Goal: Complete application form

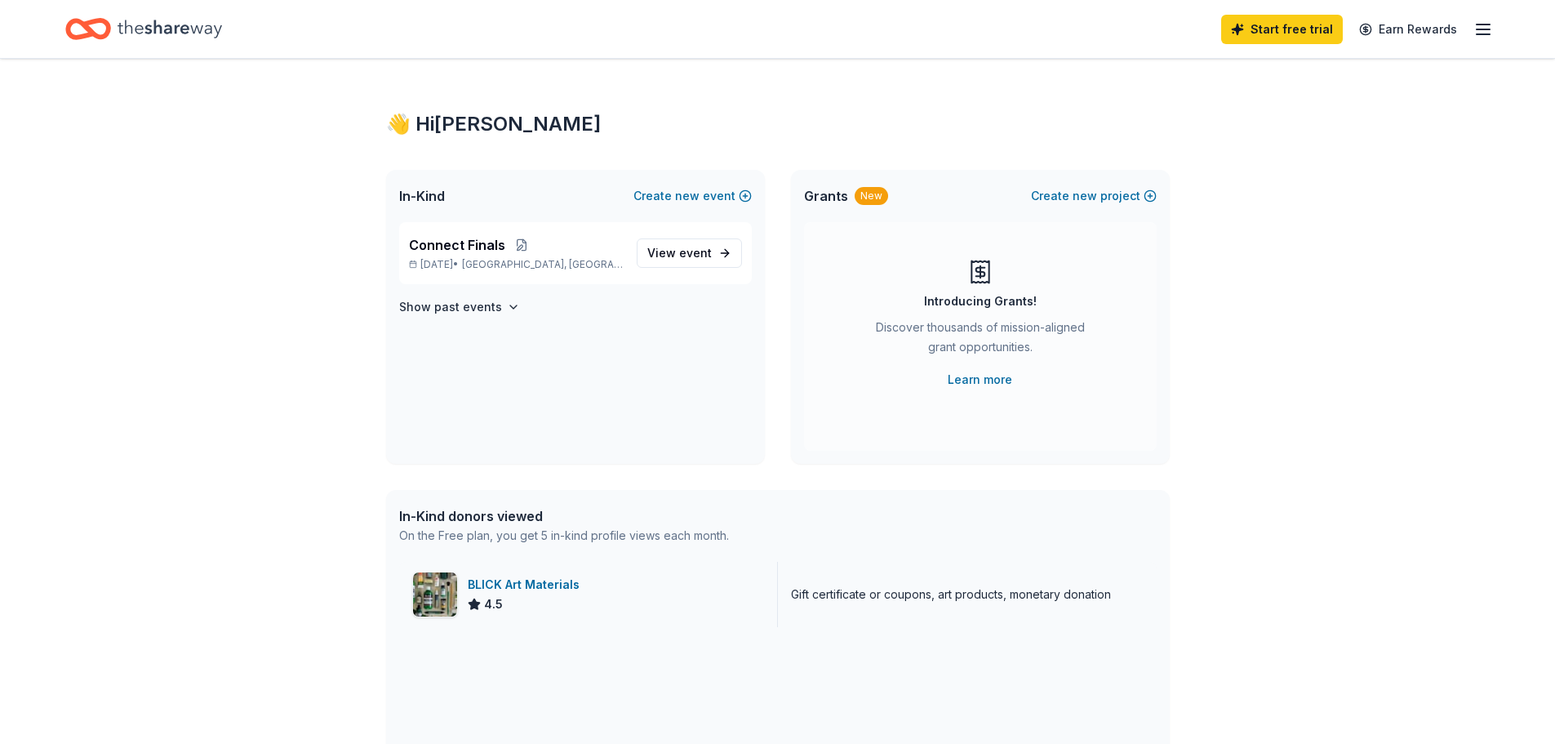
click at [526, 580] on div "BLICK Art Materials" at bounding box center [527, 585] width 118 height 20
click at [689, 246] on span "event" at bounding box center [695, 253] width 33 height 14
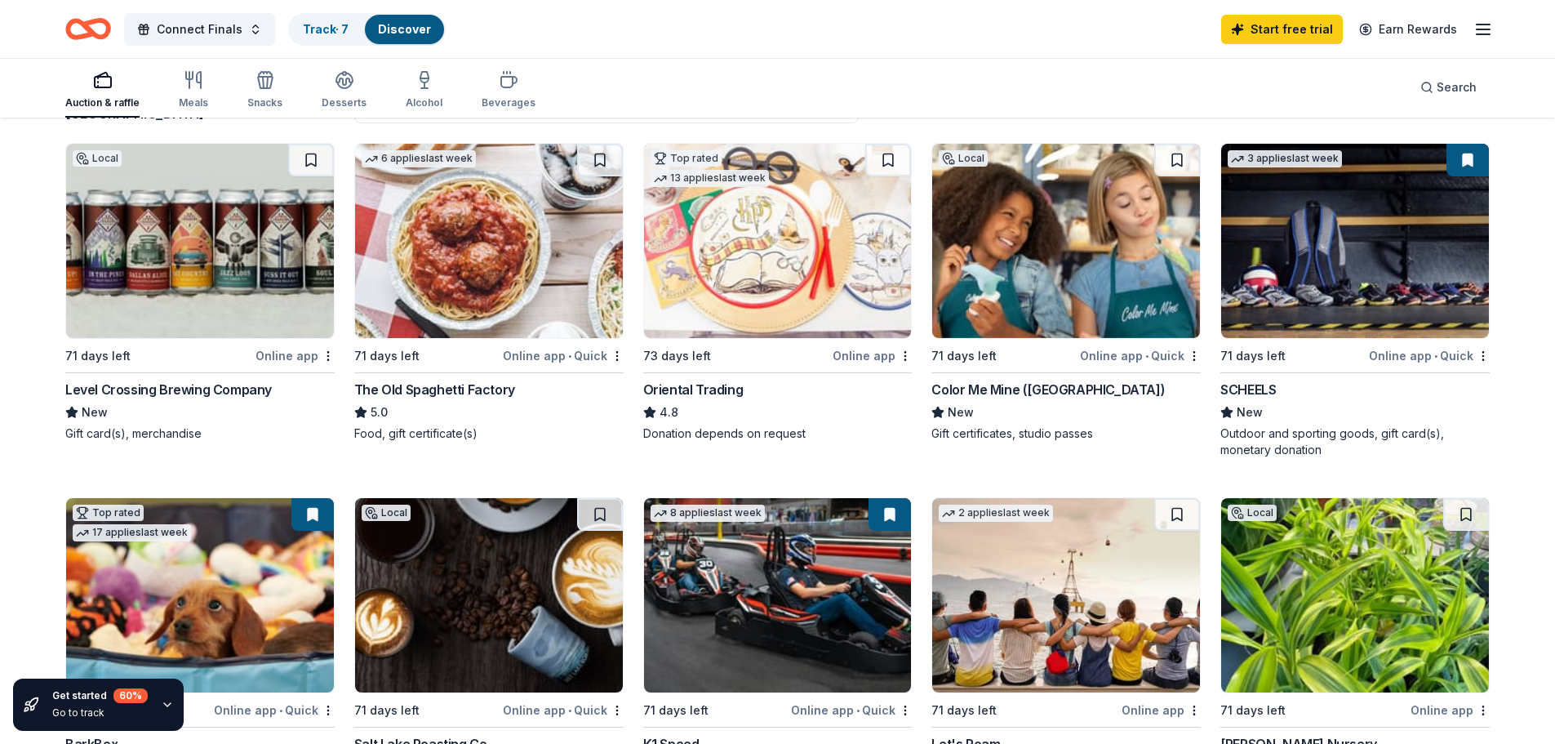
scroll to position [154, 0]
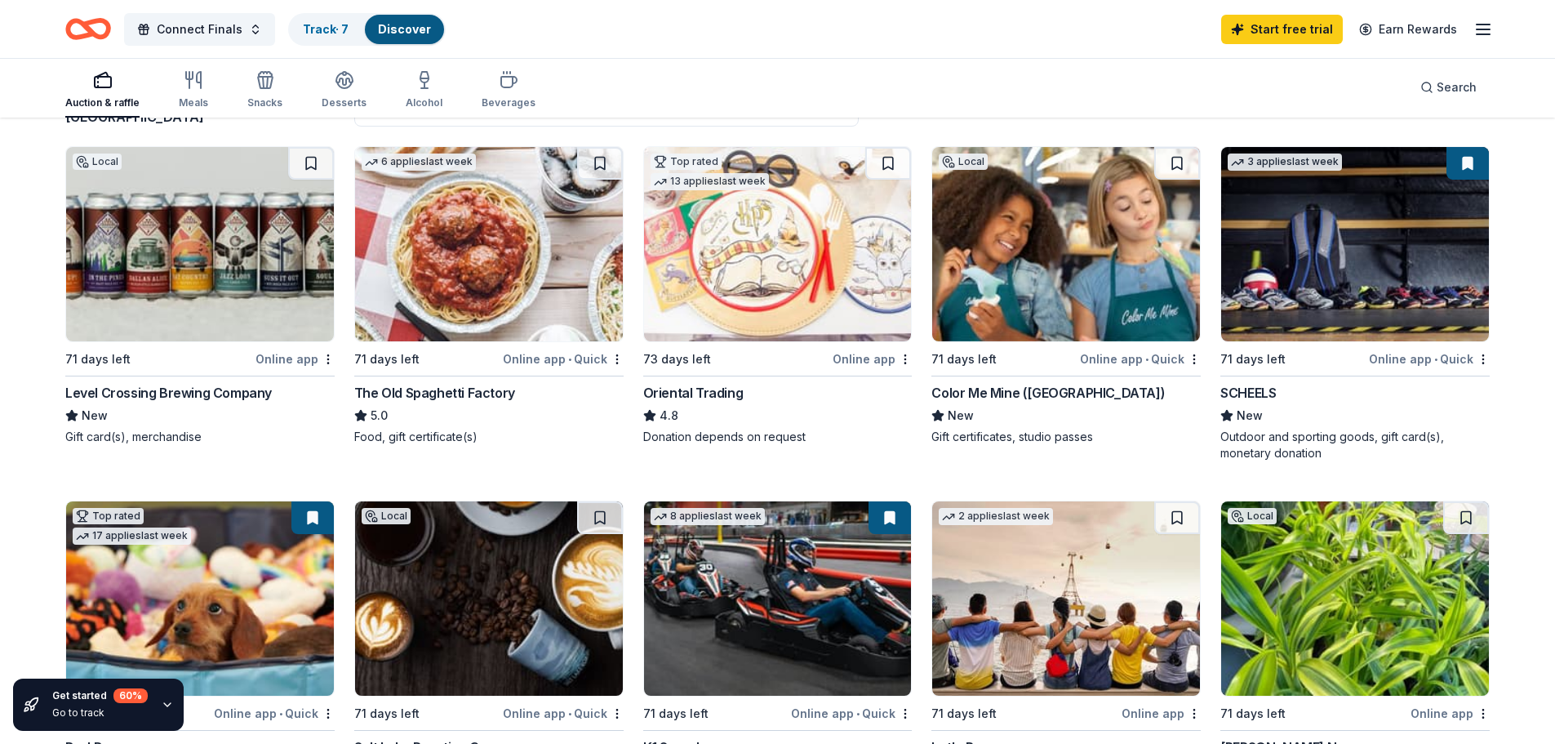
click at [681, 395] on div "Oriental Trading" at bounding box center [693, 393] width 100 height 20
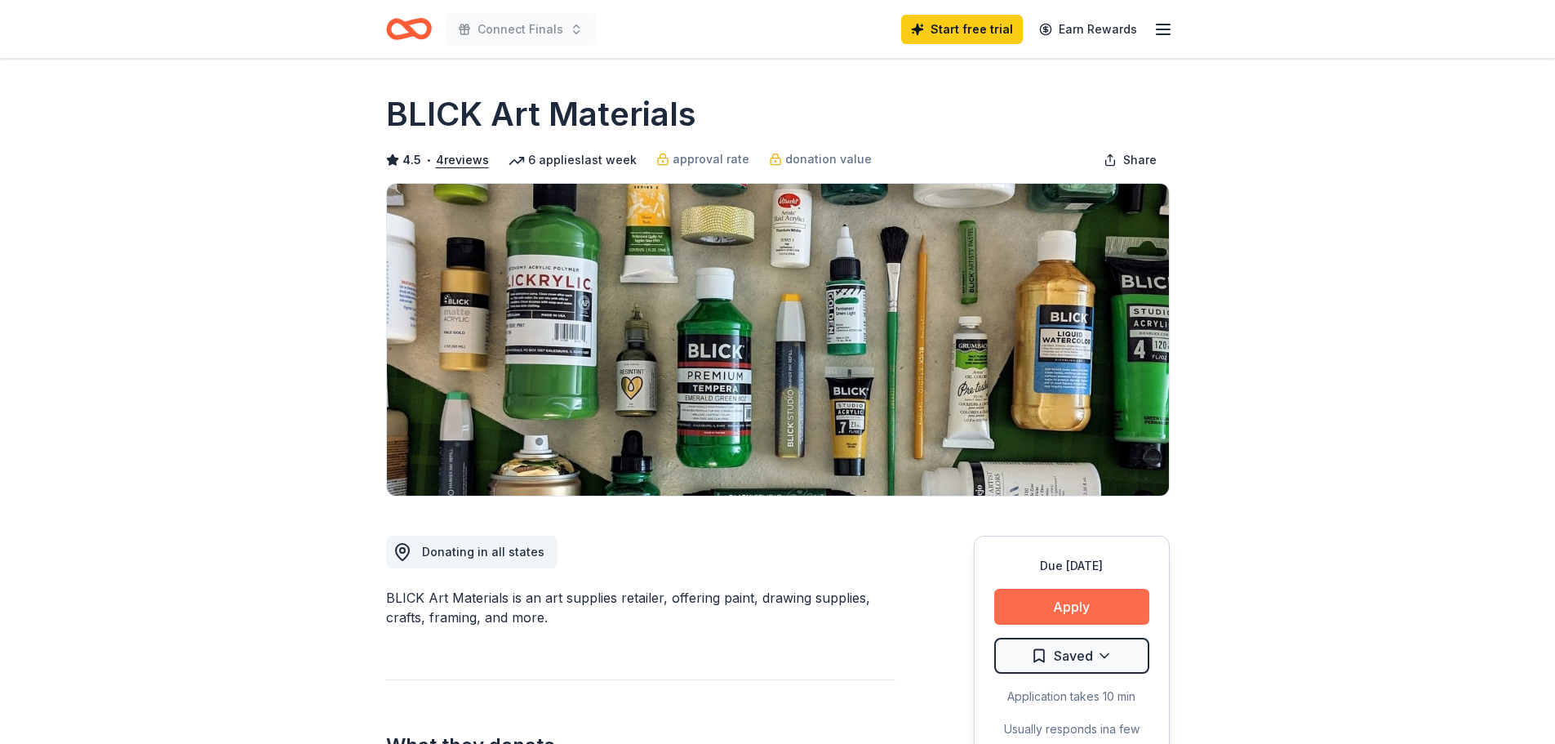
click at [1063, 601] on button "Apply" at bounding box center [1071, 606] width 155 height 36
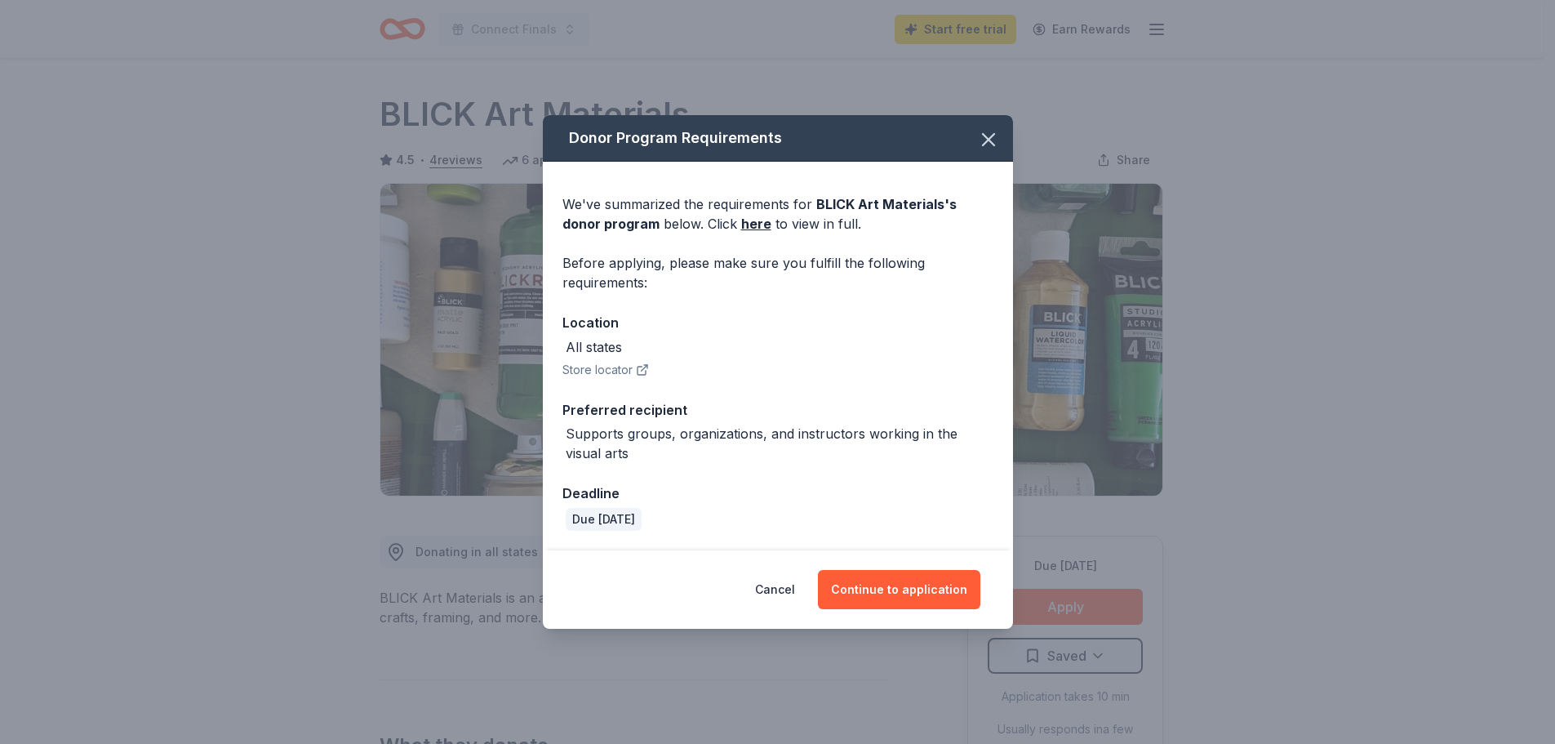
click at [1381, 446] on div "Donor Program Requirements We've summarized the requirements for BLICK Art Mate…" at bounding box center [777, 372] width 1555 height 744
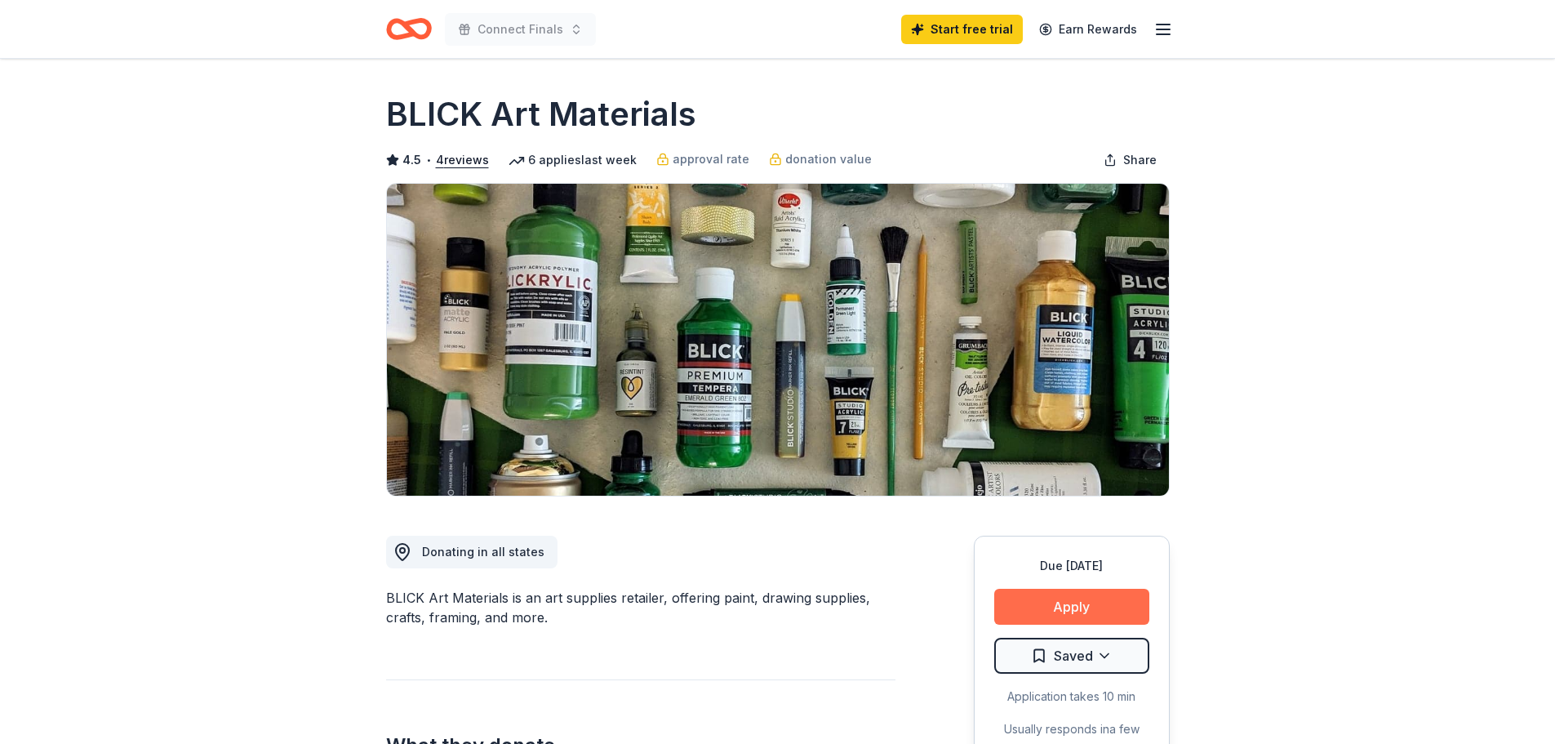
click at [1067, 608] on button "Apply" at bounding box center [1071, 606] width 155 height 36
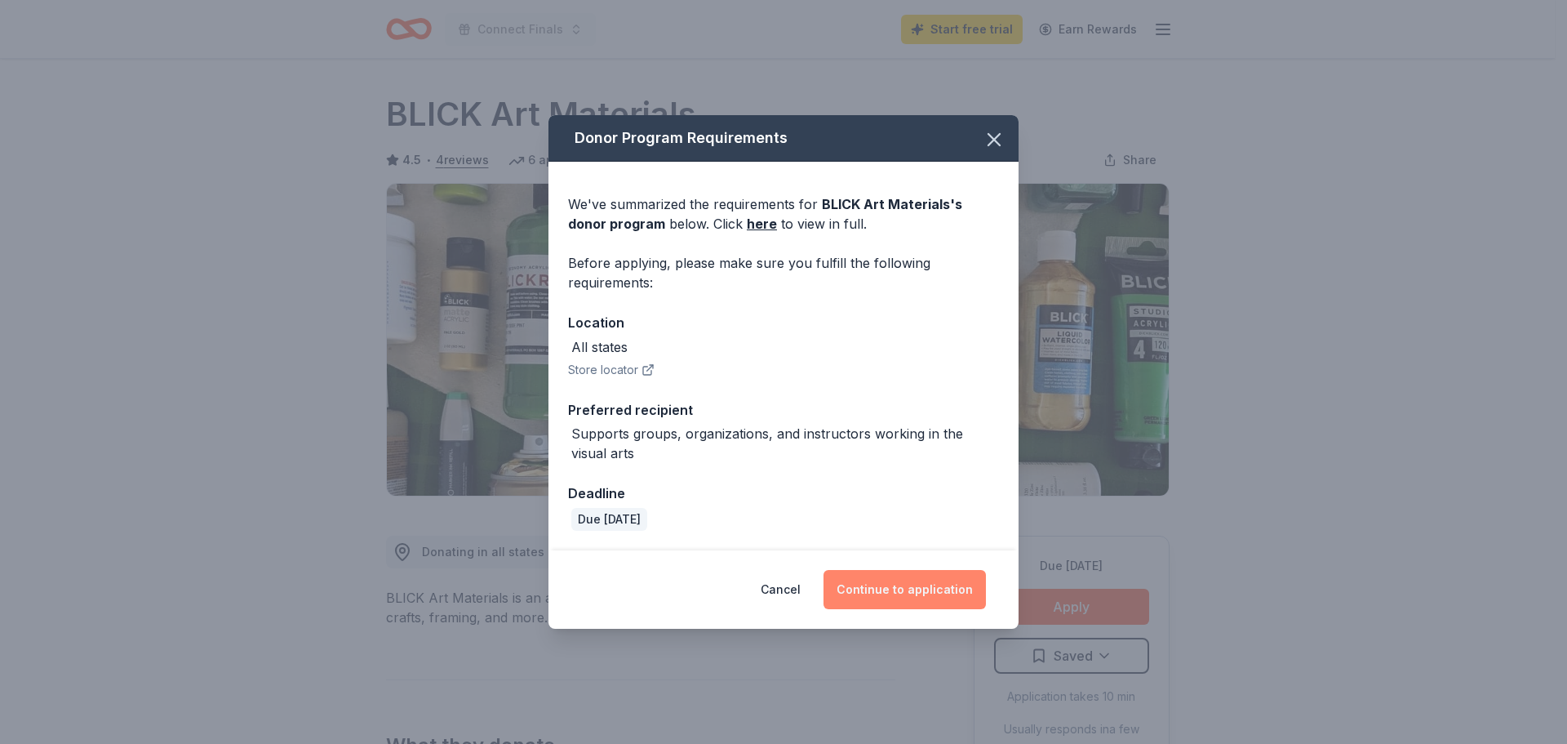
click at [882, 585] on button "Continue to application" at bounding box center [905, 589] width 162 height 39
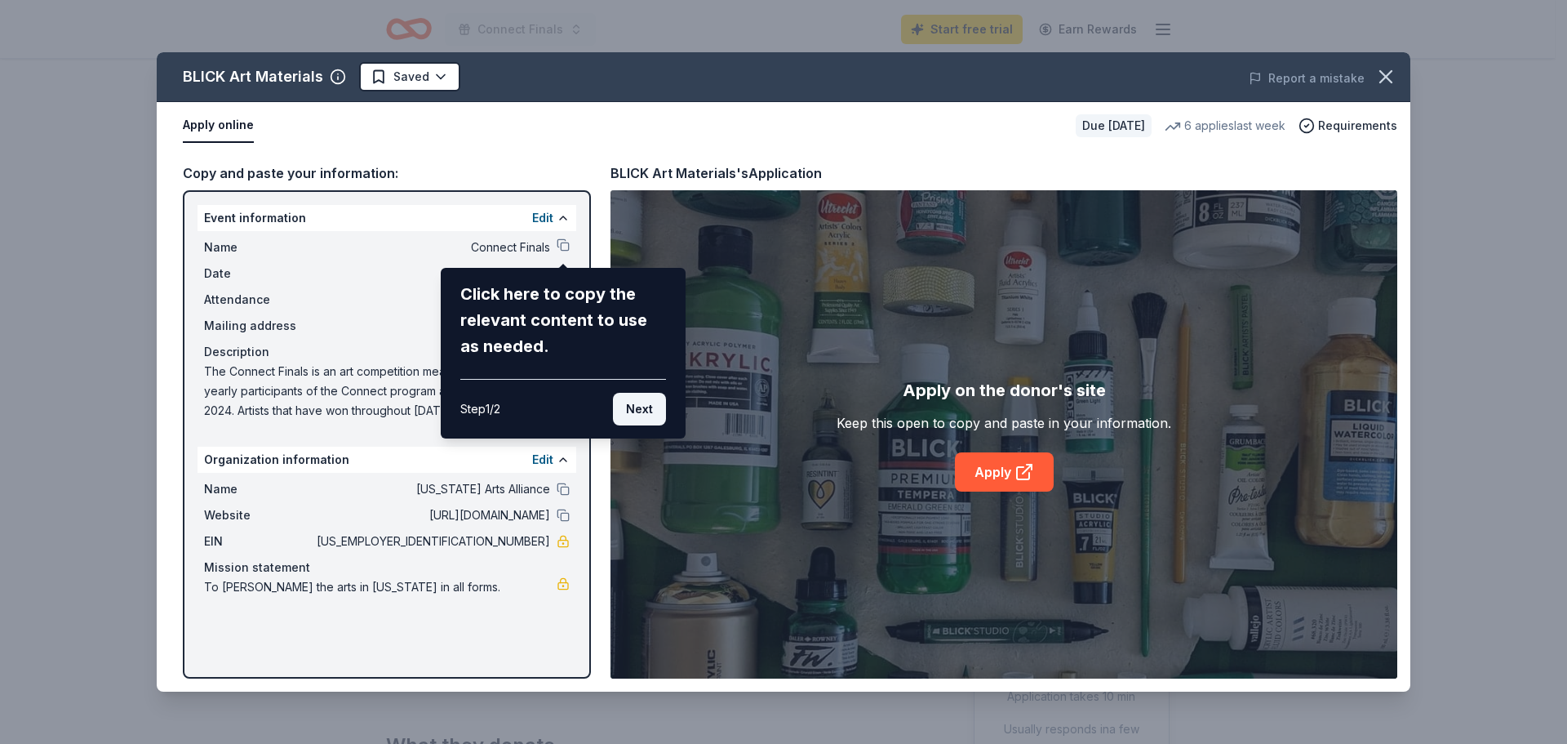
click at [633, 401] on button "Next" at bounding box center [639, 409] width 53 height 33
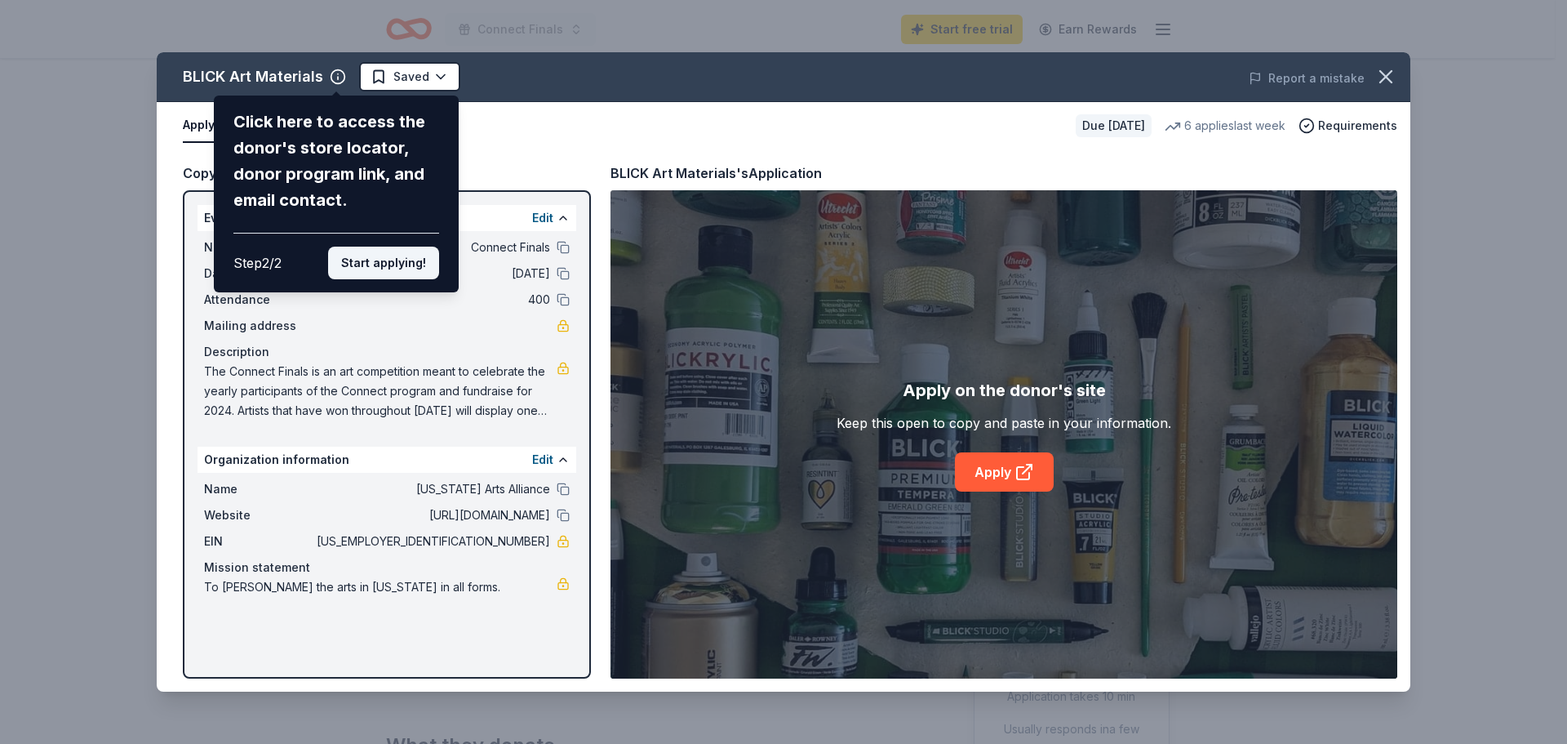
click at [396, 263] on button "Start applying!" at bounding box center [383, 262] width 111 height 33
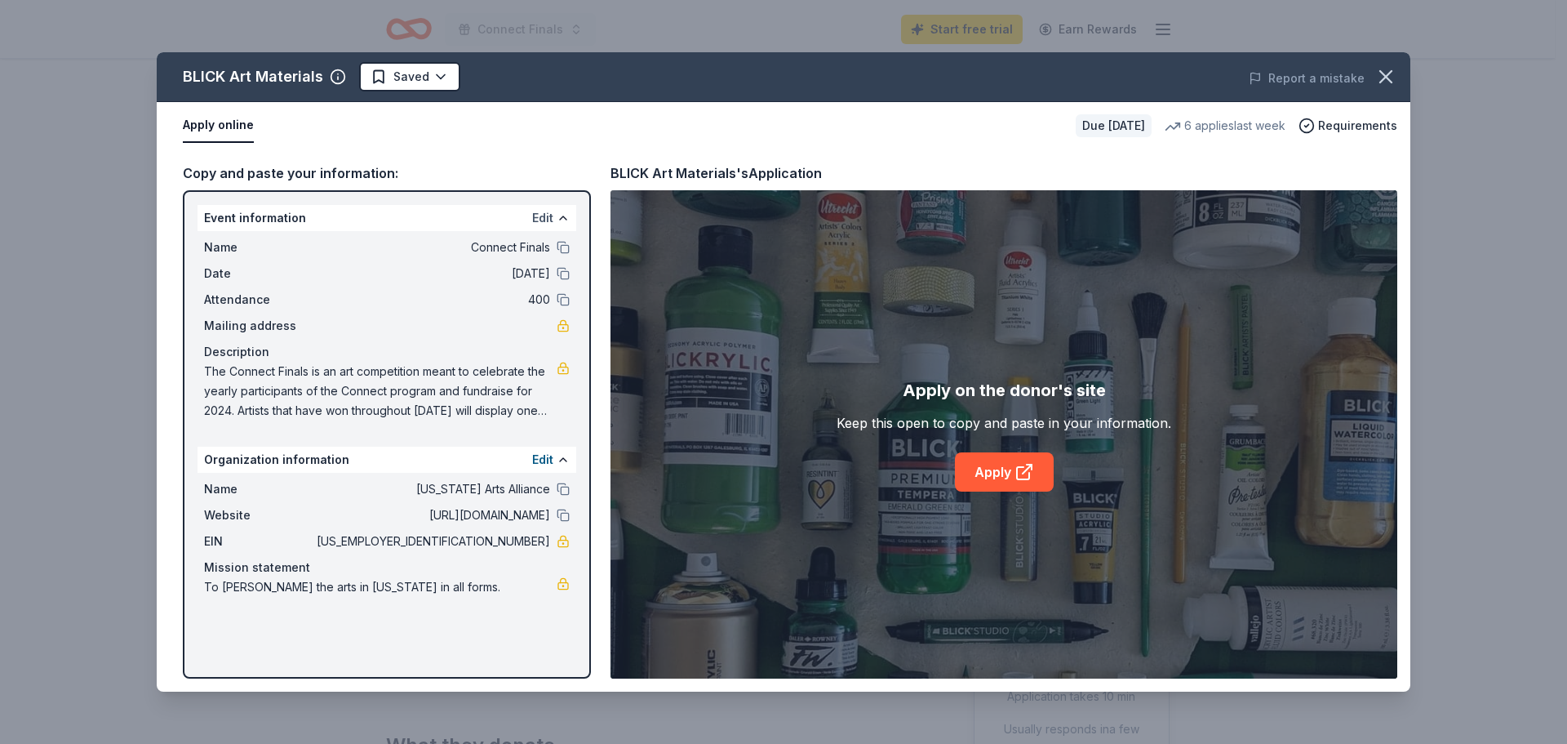
click at [545, 215] on button "Edit" at bounding box center [542, 218] width 21 height 20
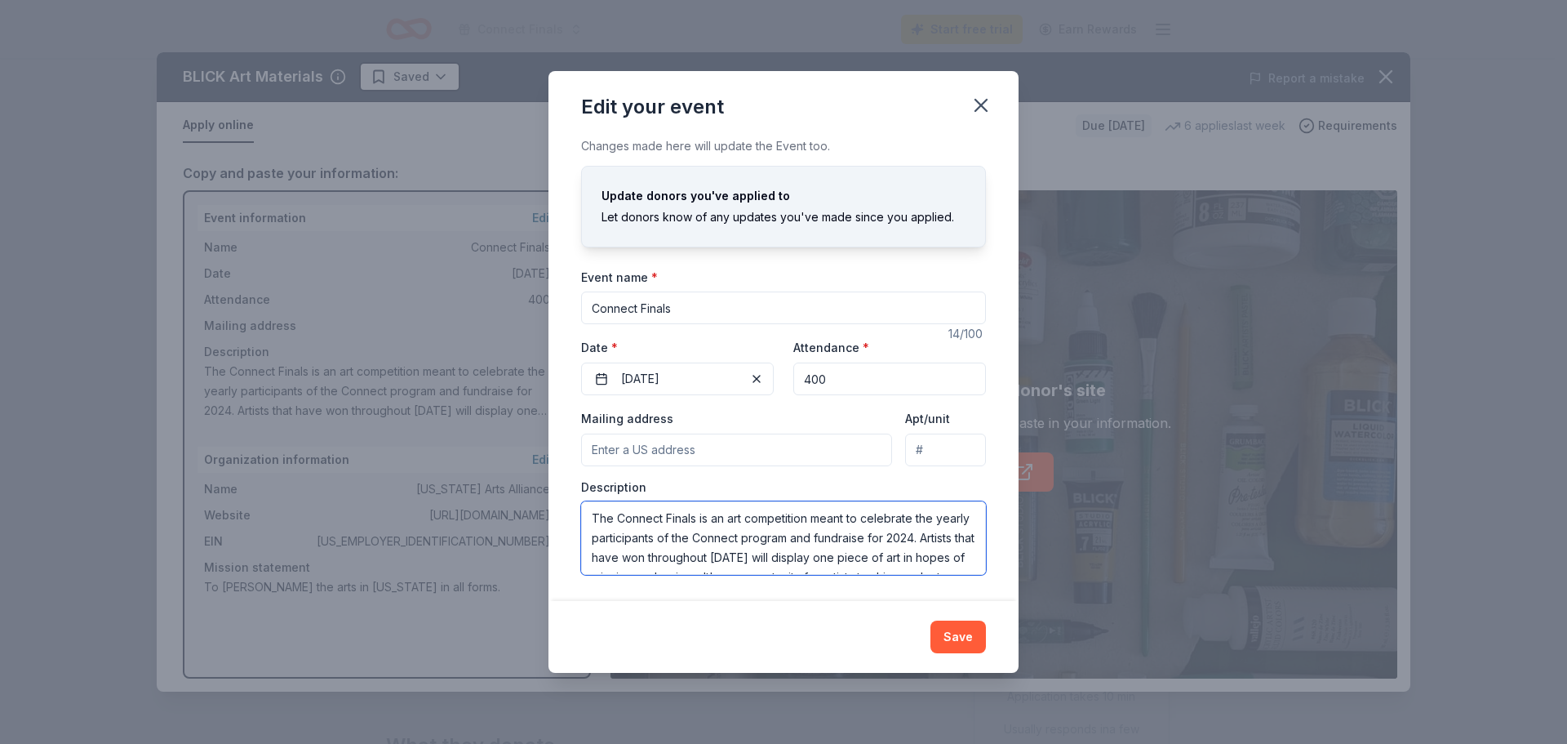
click at [947, 535] on textarea "The Connect Finals is an art competition meant to celebrate the yearly particip…" at bounding box center [783, 537] width 405 height 73
click at [795, 551] on textarea "The Connect Finals is an art competition meant to celebrate the yearly particip…" at bounding box center [783, 537] width 405 height 73
type textarea "The Connect Finals is an art competition meant to celebrate the yearly particip…"
click at [966, 628] on button "Save" at bounding box center [958, 636] width 56 height 33
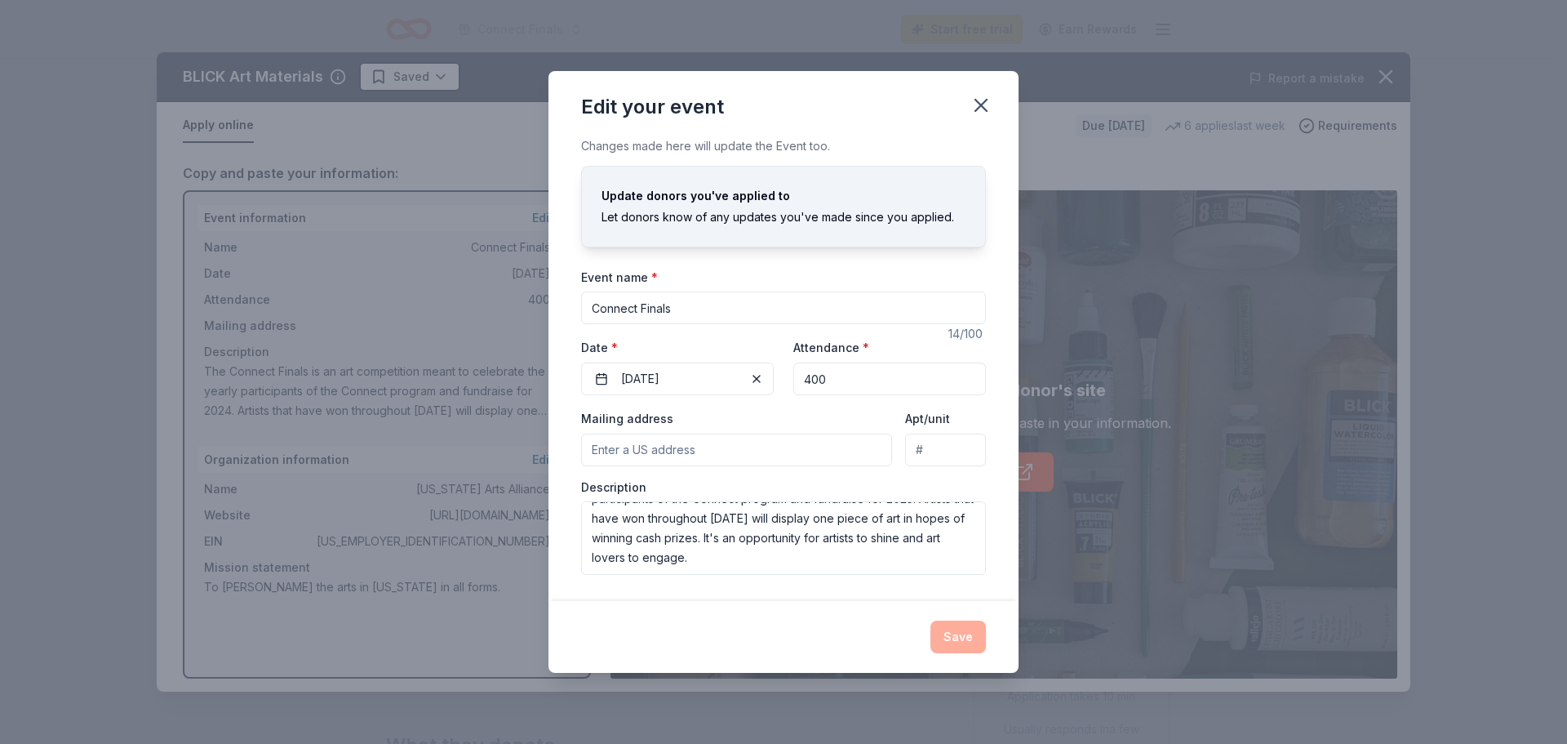
click at [770, 441] on input "Mailing address" at bounding box center [736, 449] width 311 height 33
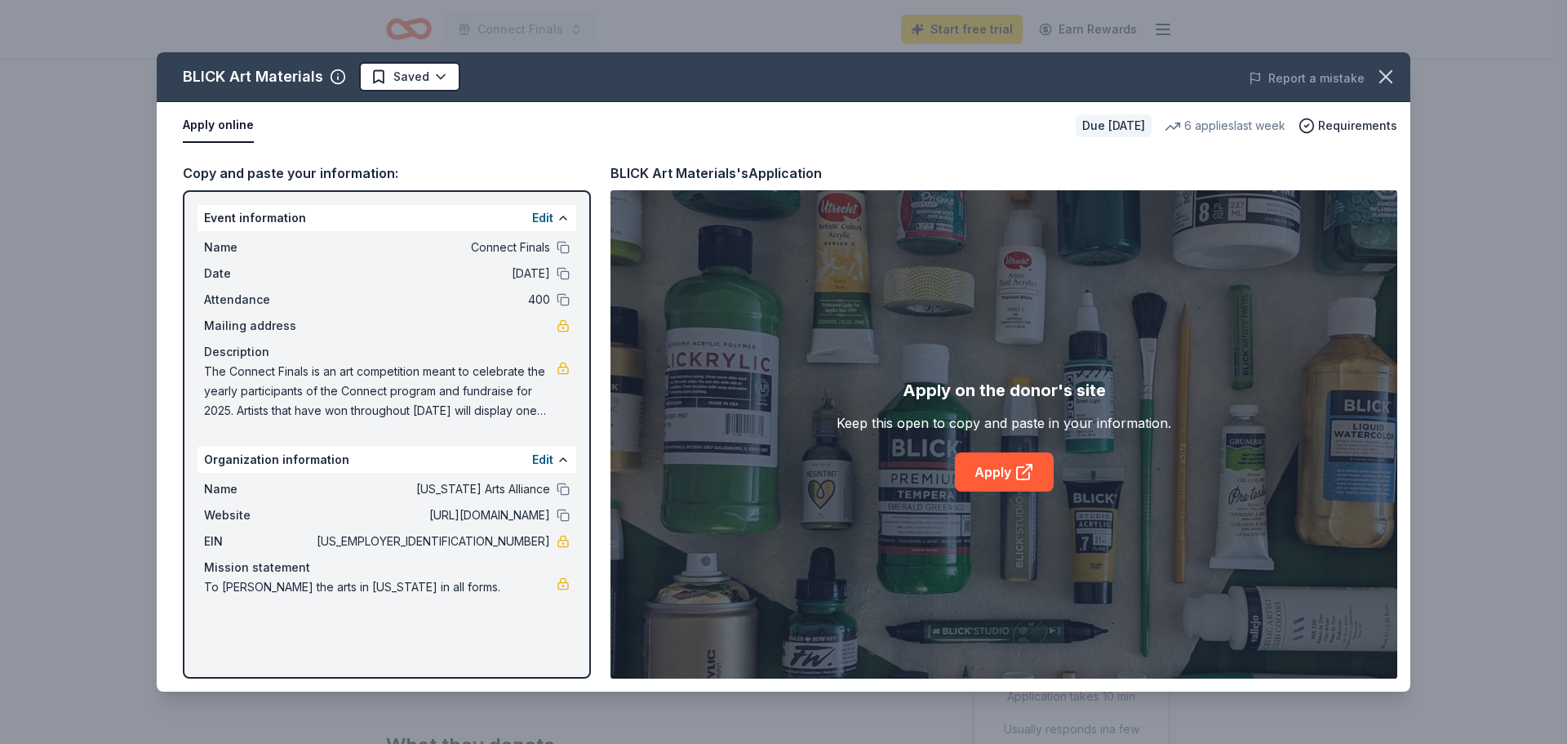
click at [770, 441] on div "Apply on the donor's site Keep this open to copy and paste in your information.…" at bounding box center [1004, 434] width 787 height 488
click at [802, 258] on div "Apply on the donor's site Keep this open to copy and paste in your information.…" at bounding box center [1004, 434] width 787 height 488
click at [776, 213] on div "Apply on the donor's site Keep this open to copy and paste in your information.…" at bounding box center [1004, 434] width 787 height 488
click at [560, 214] on button at bounding box center [563, 217] width 13 height 13
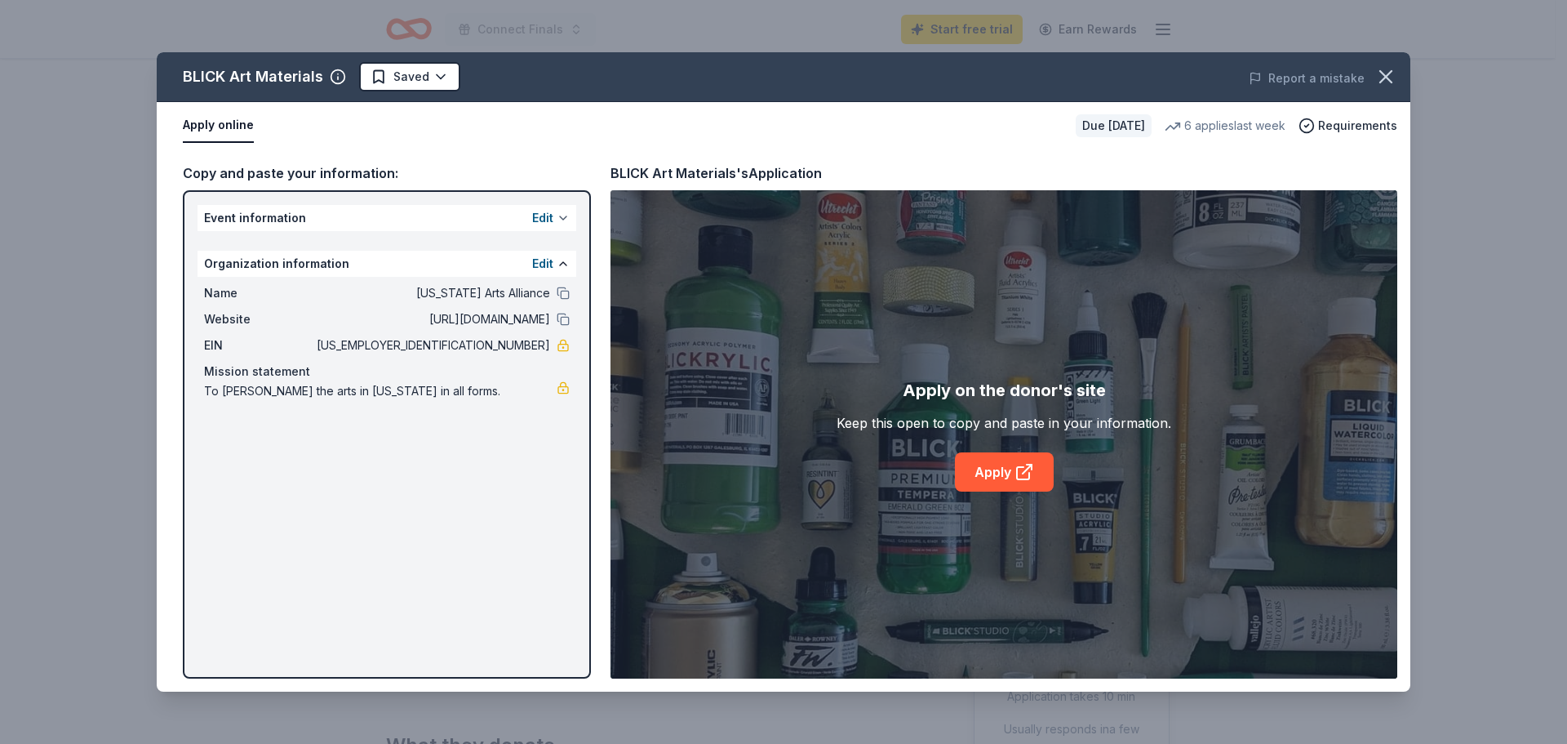
click at [560, 214] on button at bounding box center [563, 217] width 13 height 13
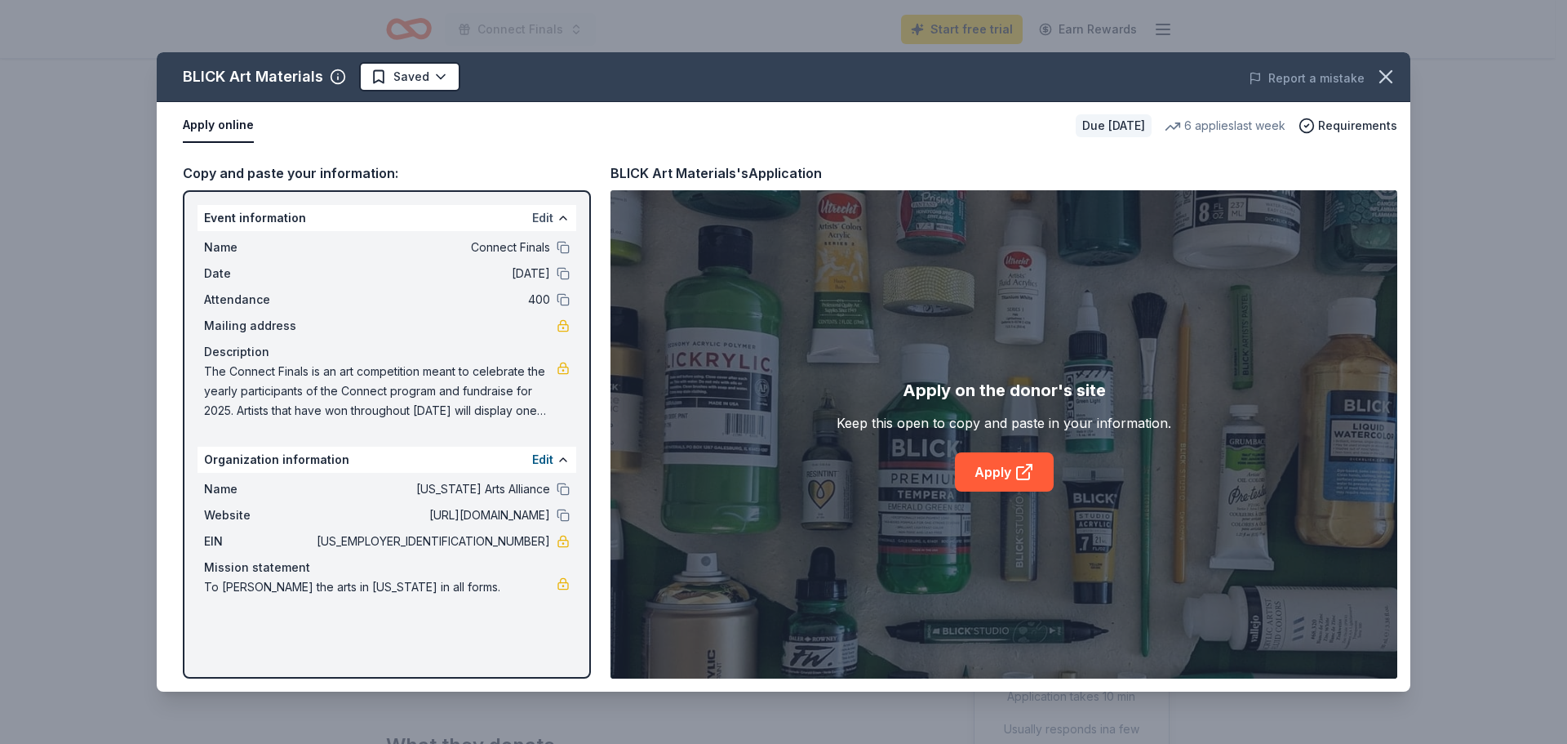
click at [539, 214] on button "Edit" at bounding box center [542, 218] width 21 height 20
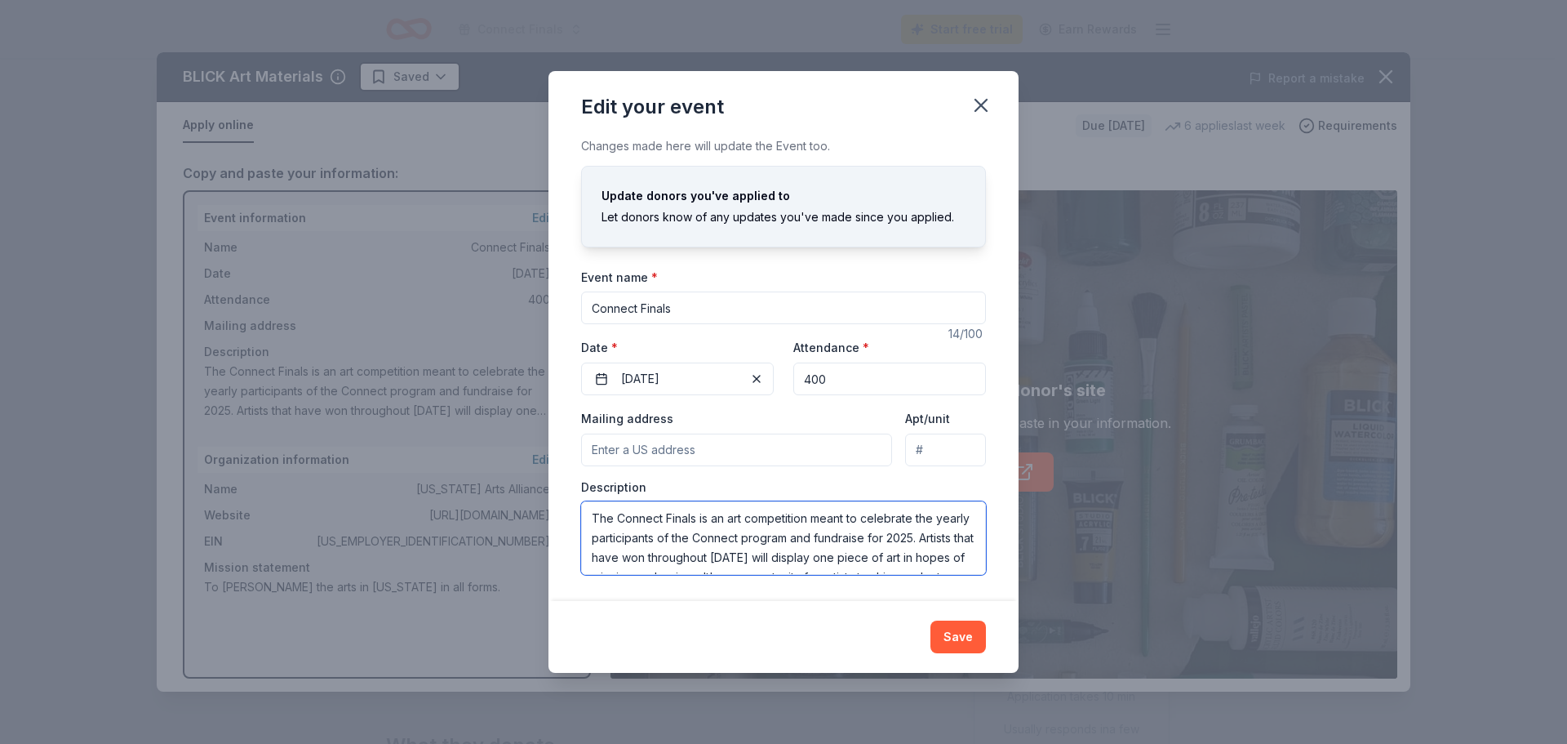
click at [948, 533] on textarea "The Connect Finals is an art competition meant to celebrate the yearly particip…" at bounding box center [783, 537] width 405 height 73
click at [798, 555] on textarea "The Connect Finals is an art competition meant to celebrate the yearly particip…" at bounding box center [783, 537] width 405 height 73
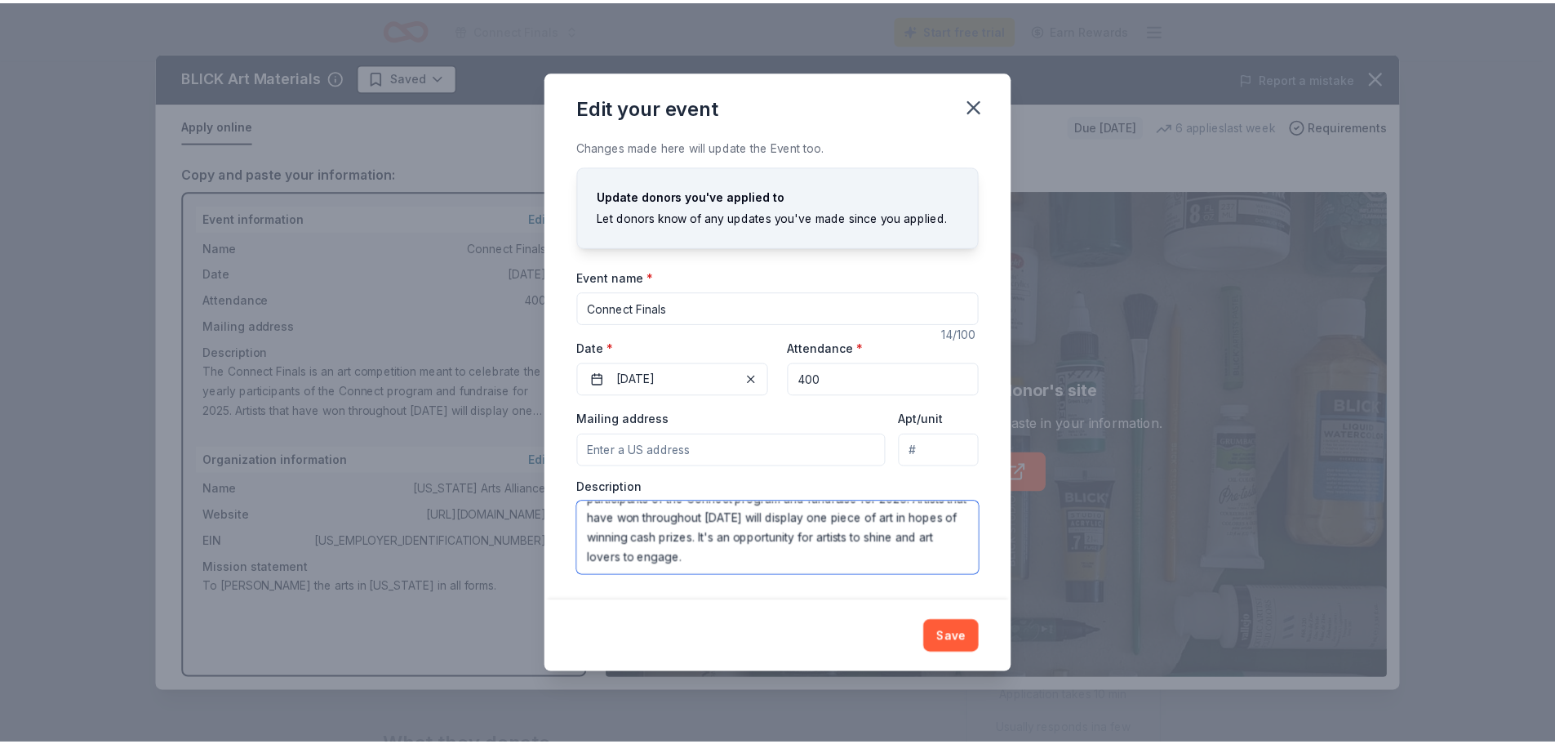
scroll to position [43, 0]
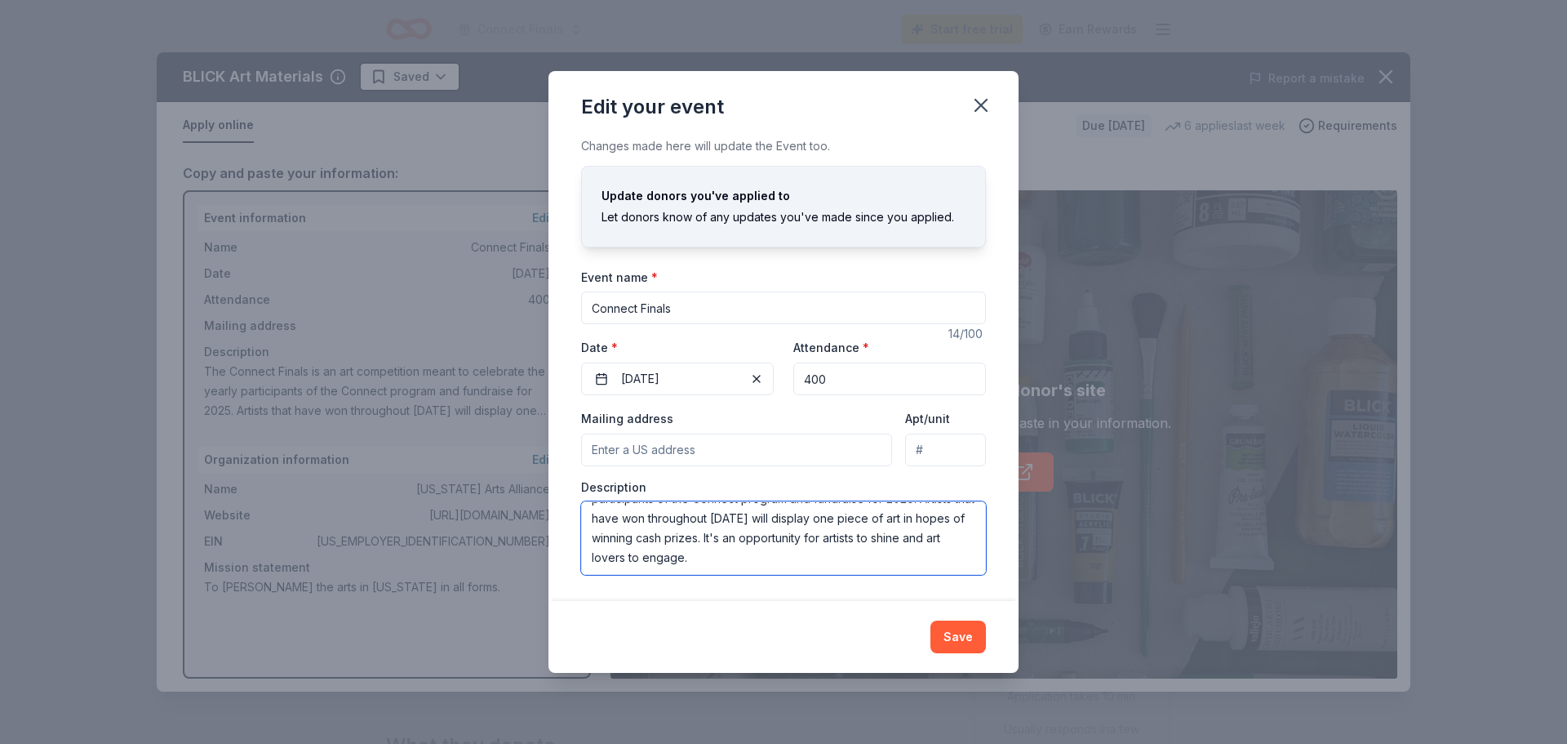
type textarea "The Connect Finals is an art competition meant to celebrate the yearly particip…"
click at [813, 446] on input "Mailing address" at bounding box center [736, 449] width 311 height 33
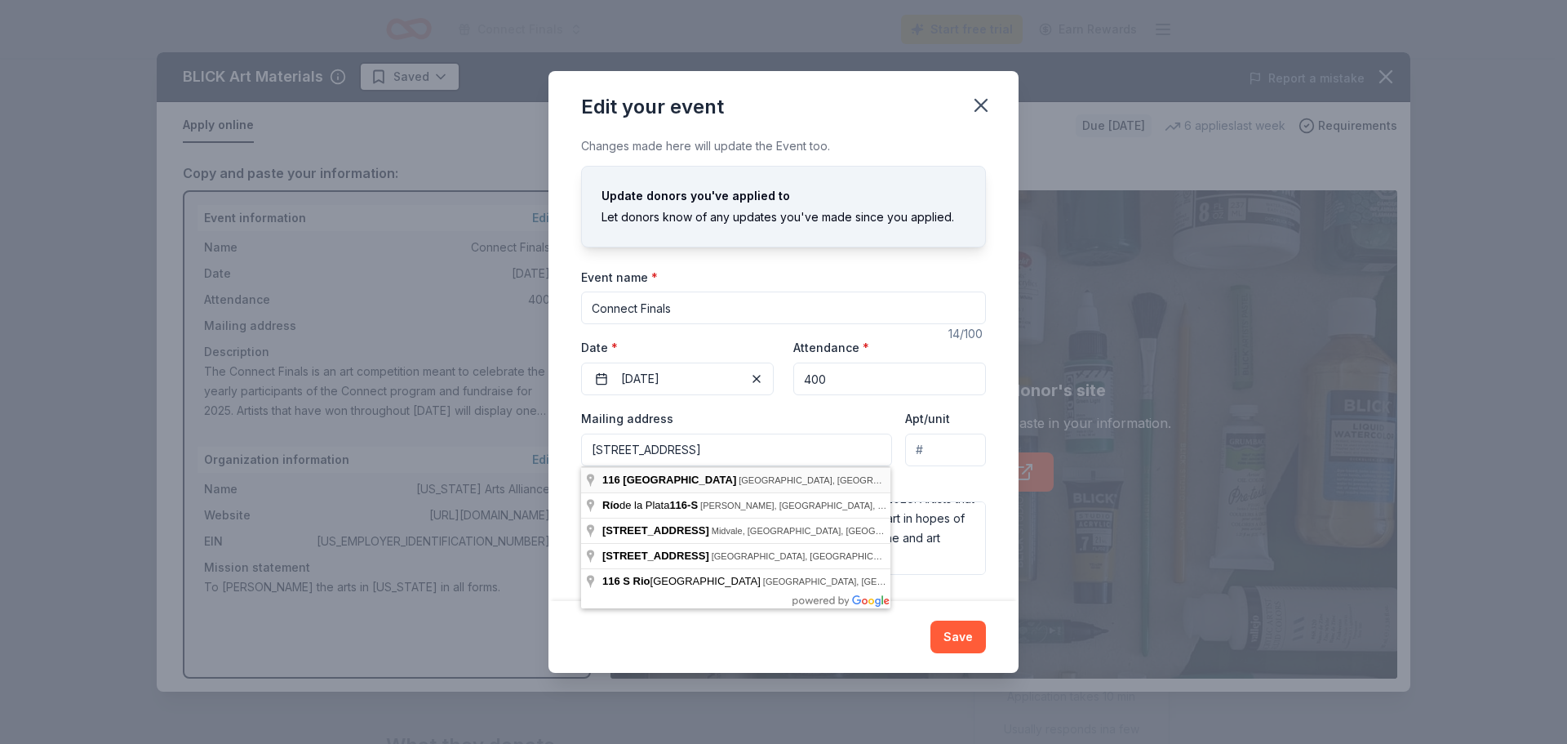
type input "116 South Rio Grande Street, Salt Lake City, UT, 84101"
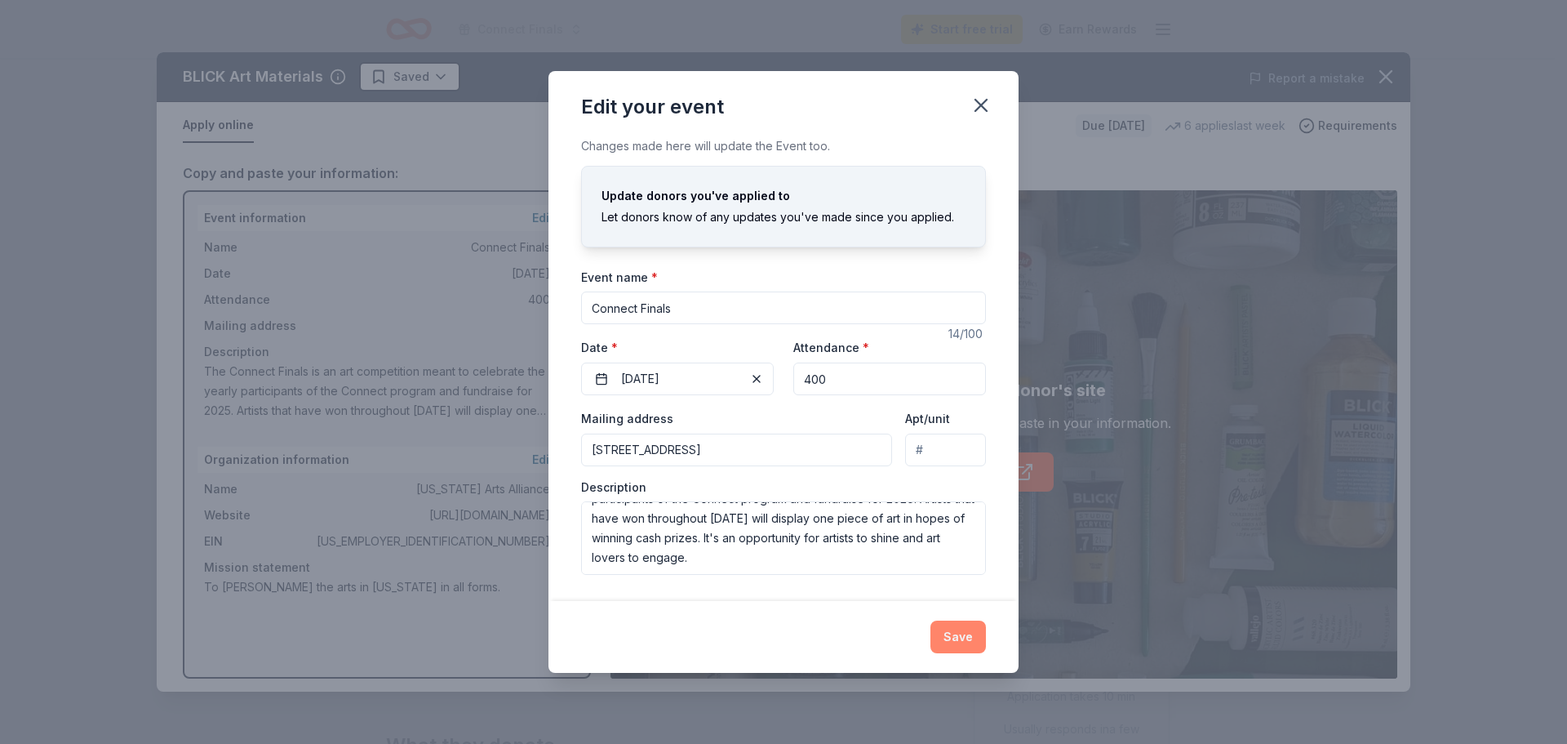
click at [957, 637] on button "Save" at bounding box center [958, 636] width 56 height 33
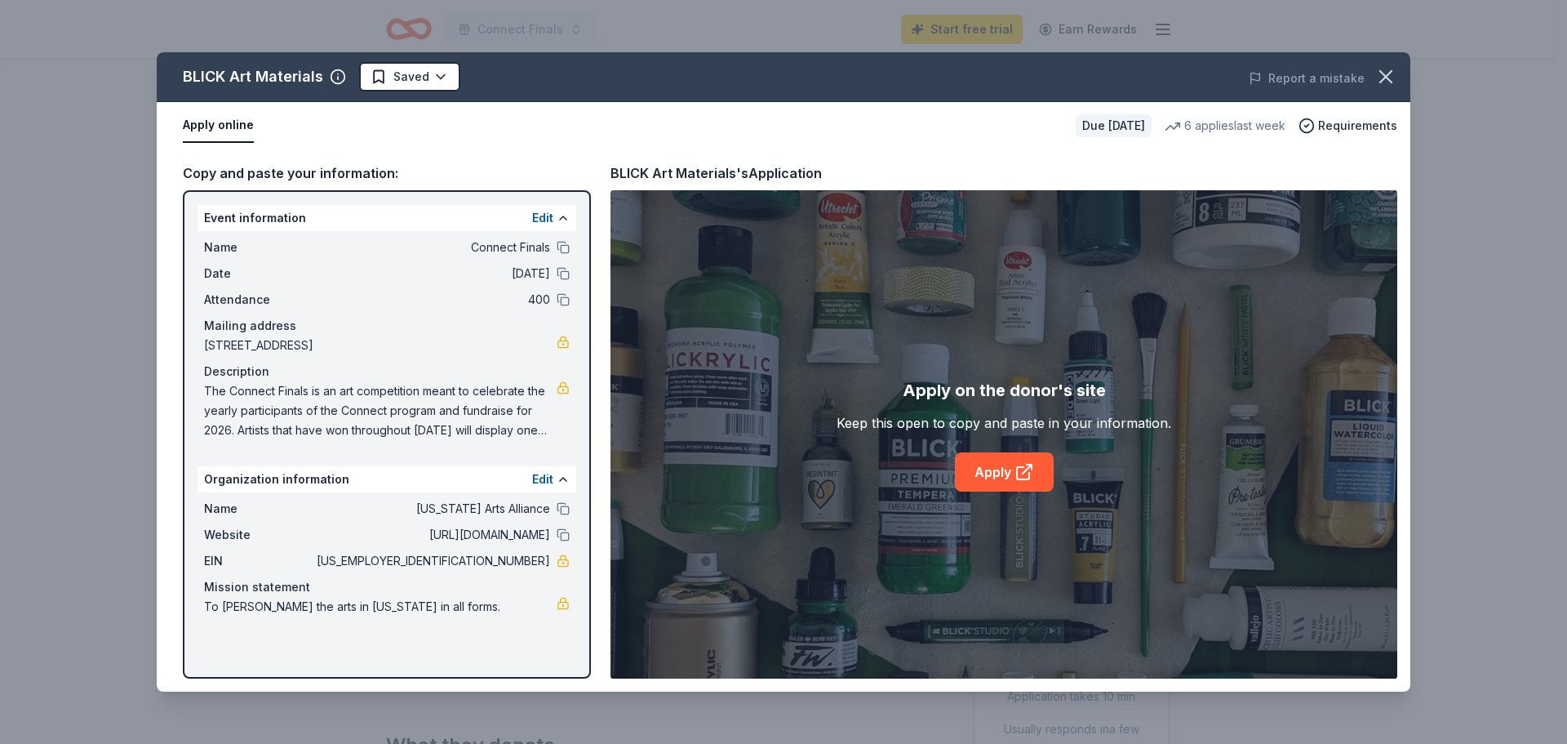
click at [209, 127] on button "Apply online" at bounding box center [218, 126] width 71 height 34
click at [1022, 474] on icon at bounding box center [1025, 472] width 20 height 20
click at [1388, 75] on icon "button" at bounding box center [1385, 76] width 11 height 11
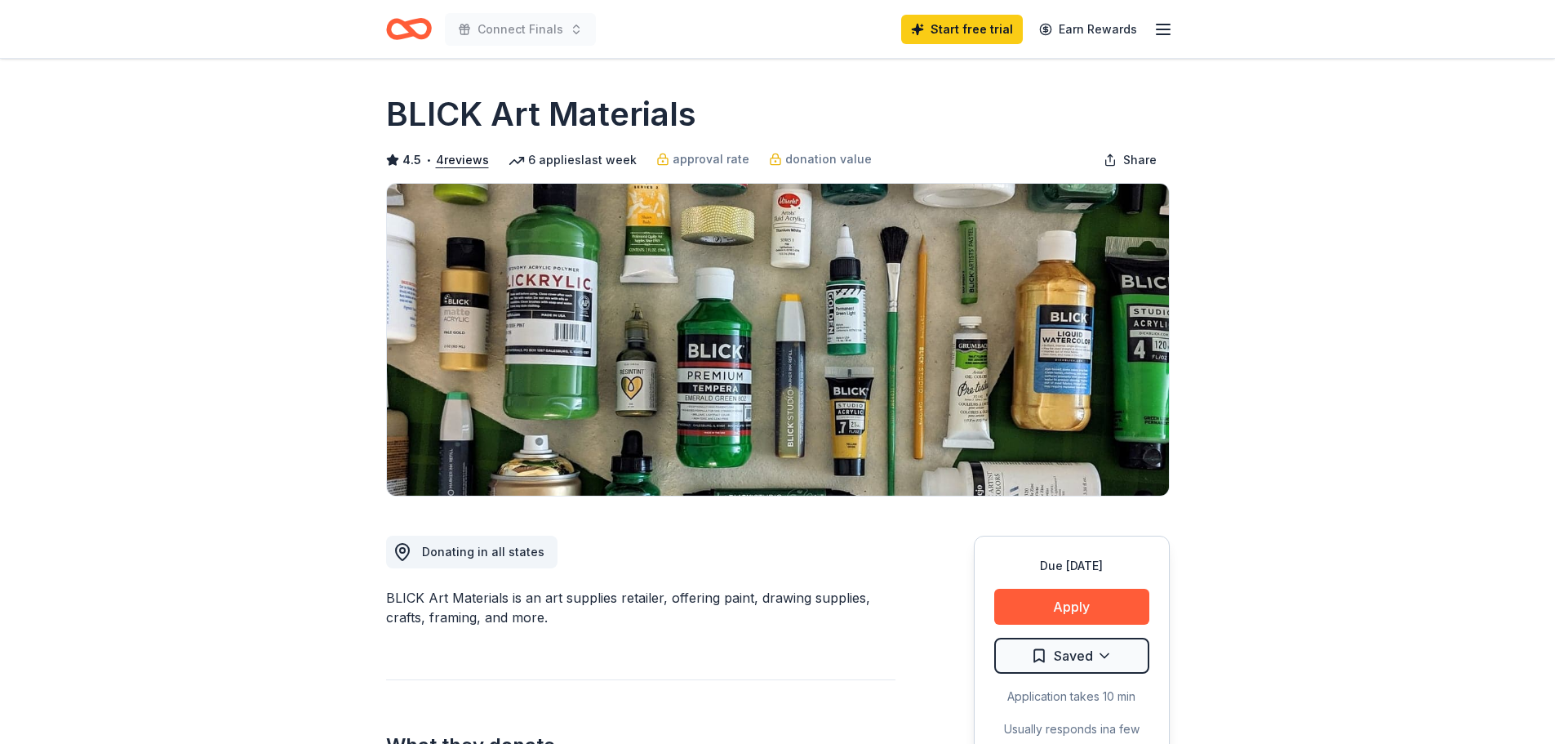
scroll to position [3, 0]
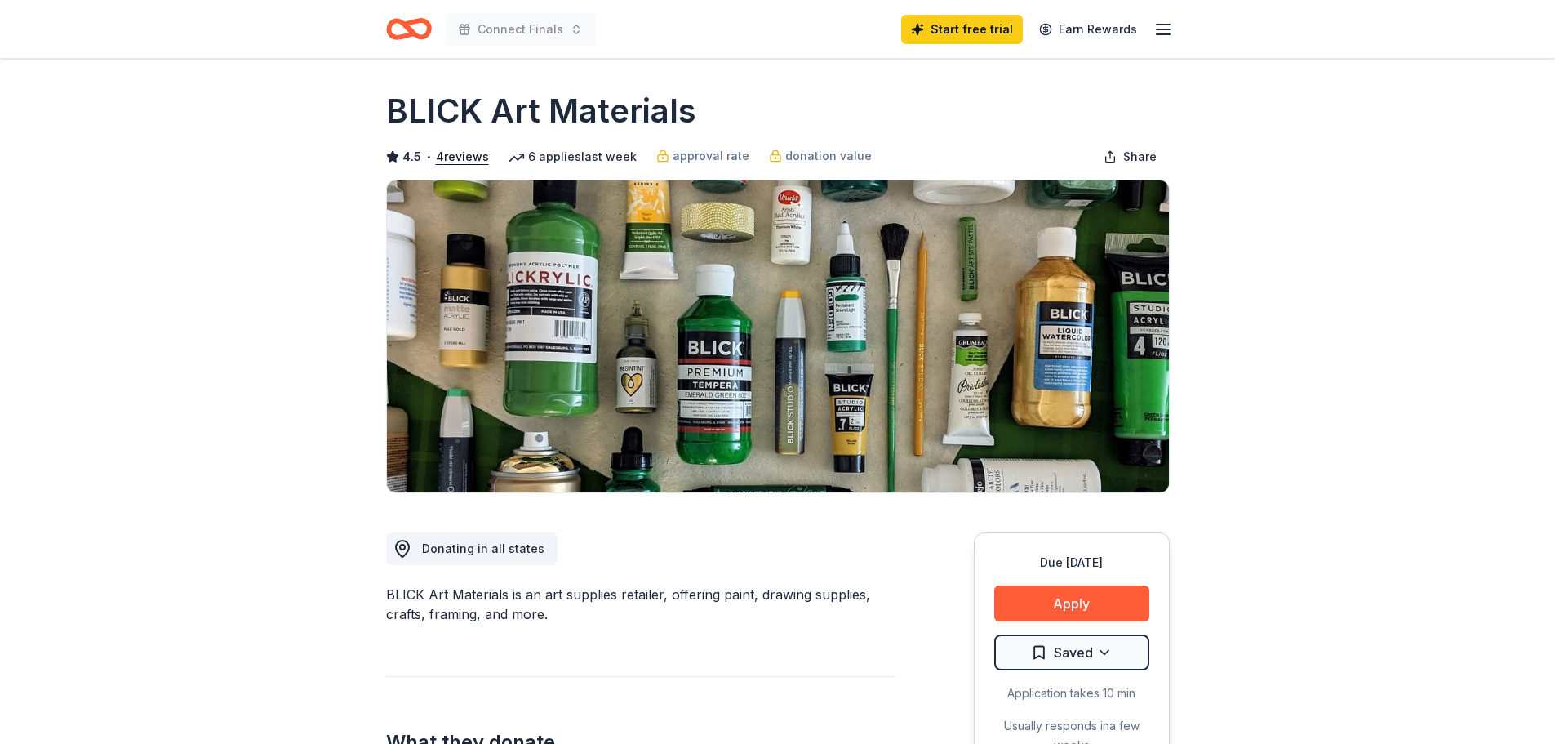
click at [1161, 29] on line "button" at bounding box center [1163, 29] width 13 height 0
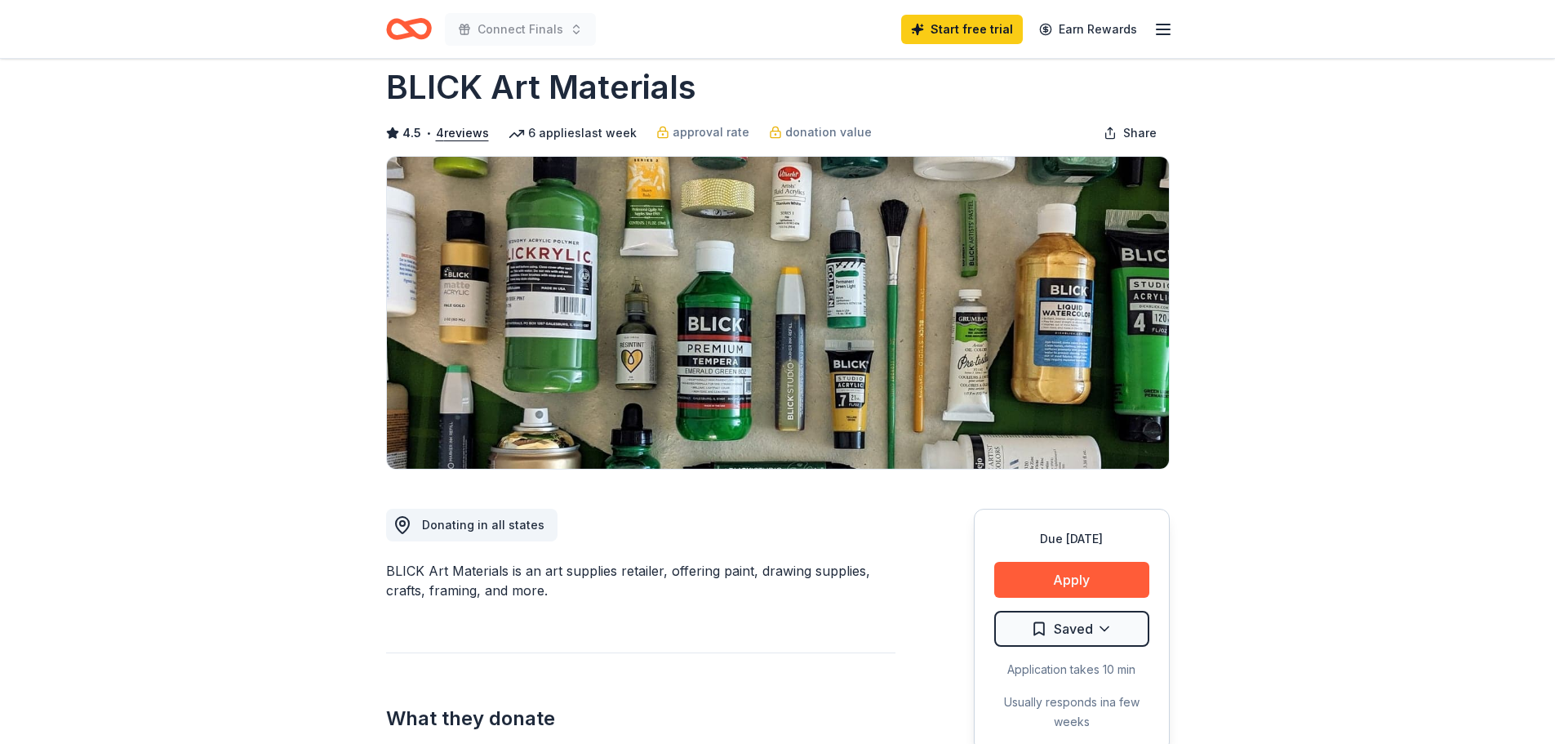
scroll to position [0, 0]
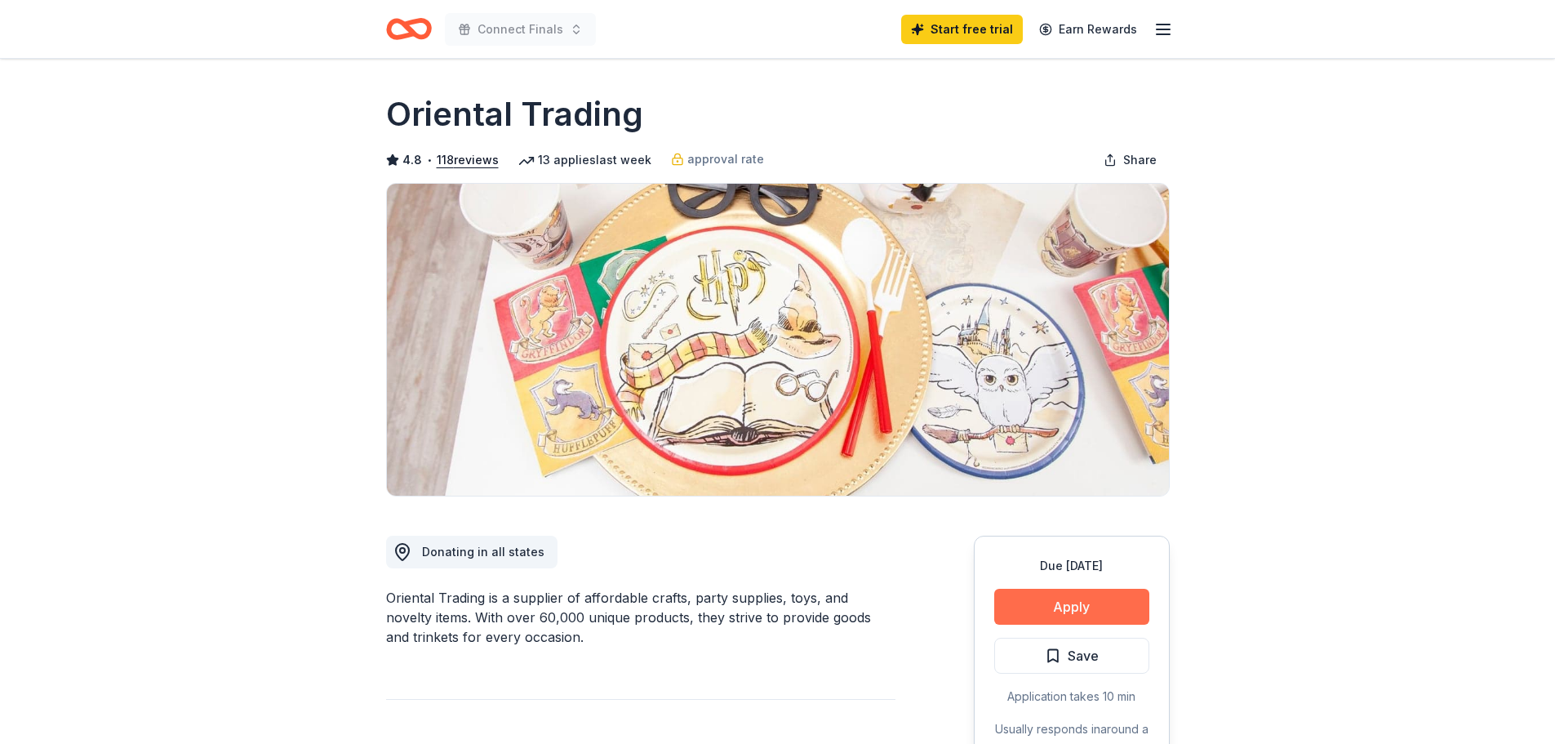
click at [1058, 601] on button "Apply" at bounding box center [1071, 606] width 155 height 36
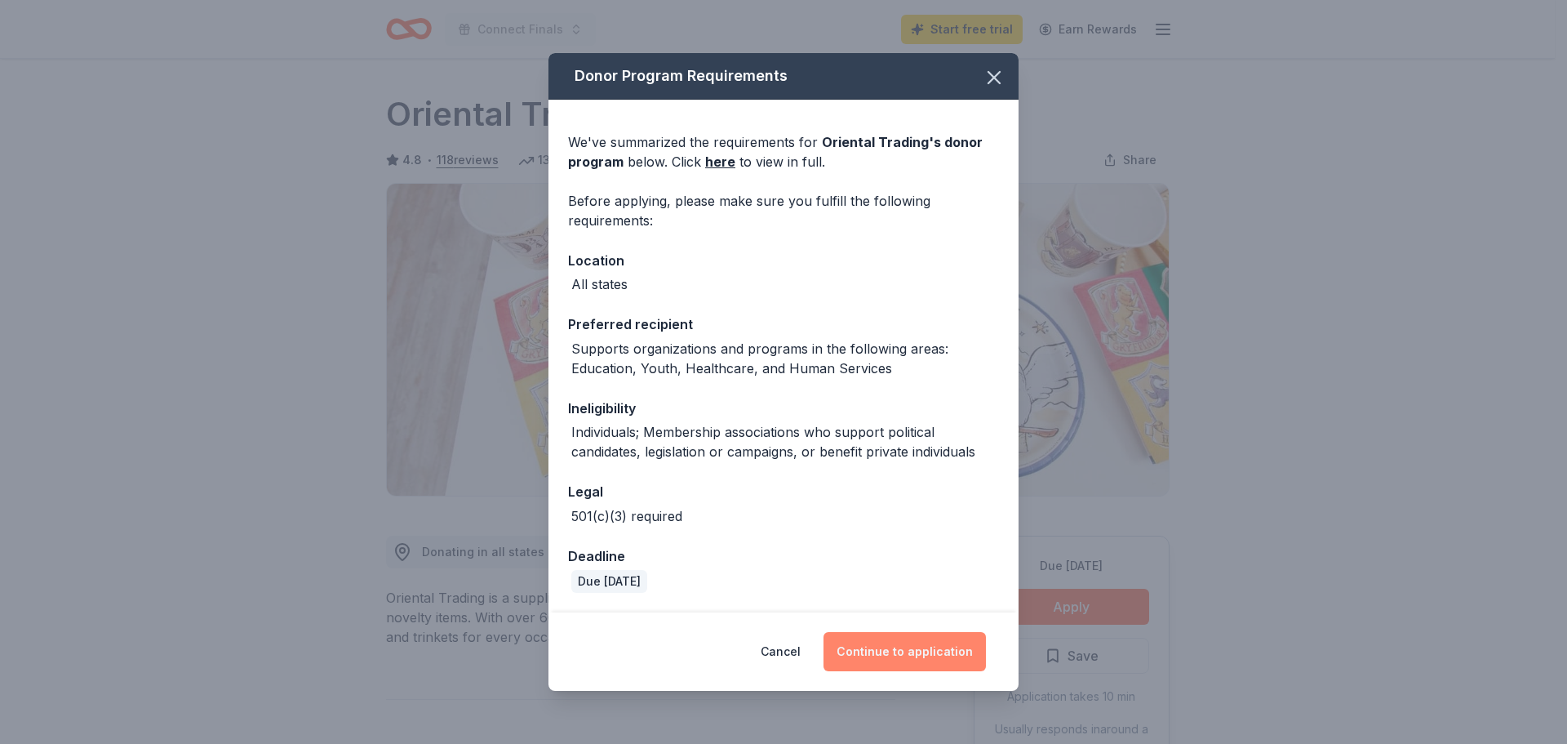
click at [917, 654] on button "Continue to application" at bounding box center [905, 651] width 162 height 39
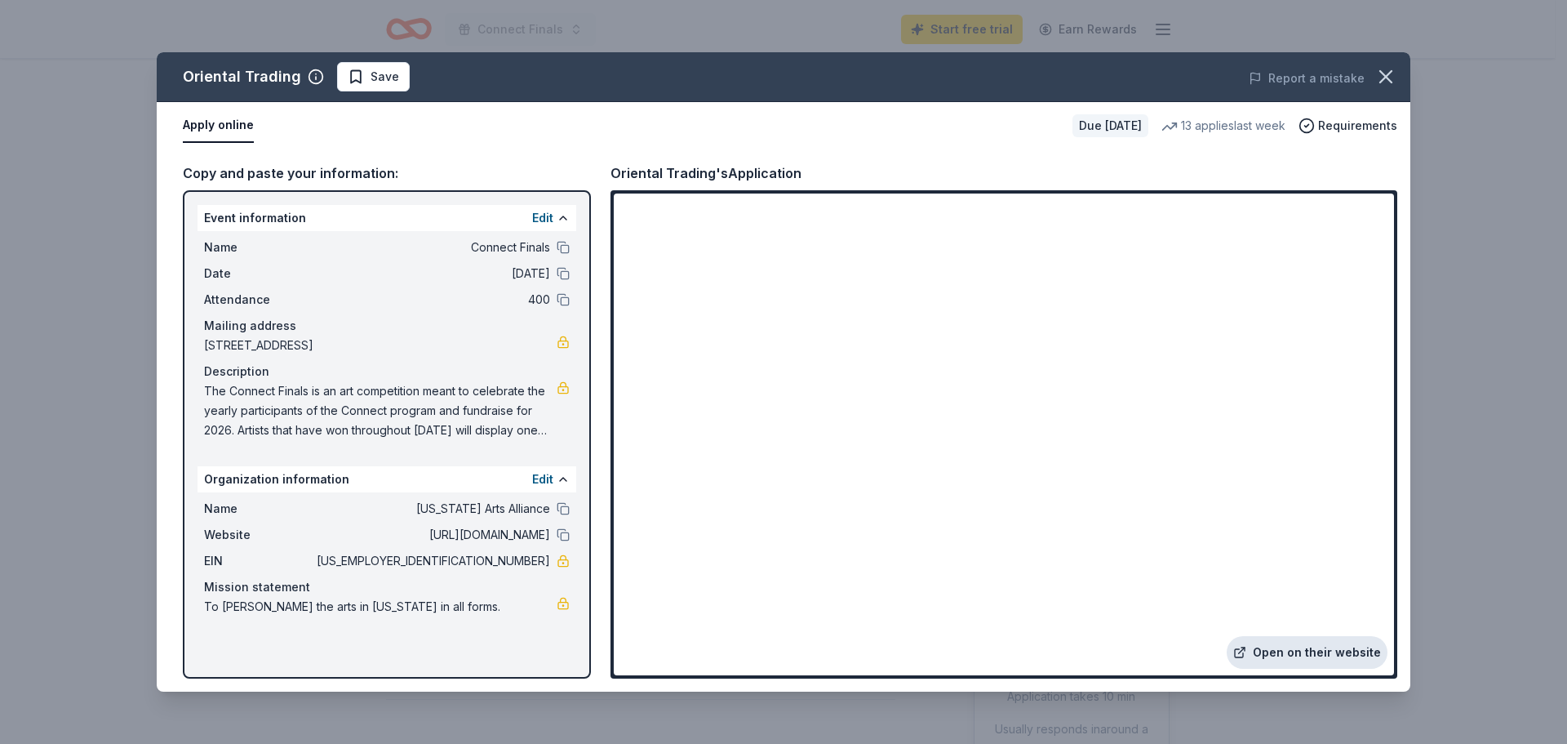
click at [1309, 655] on link "Open on their website" at bounding box center [1307, 652] width 161 height 33
